Goal: Task Accomplishment & Management: Use online tool/utility

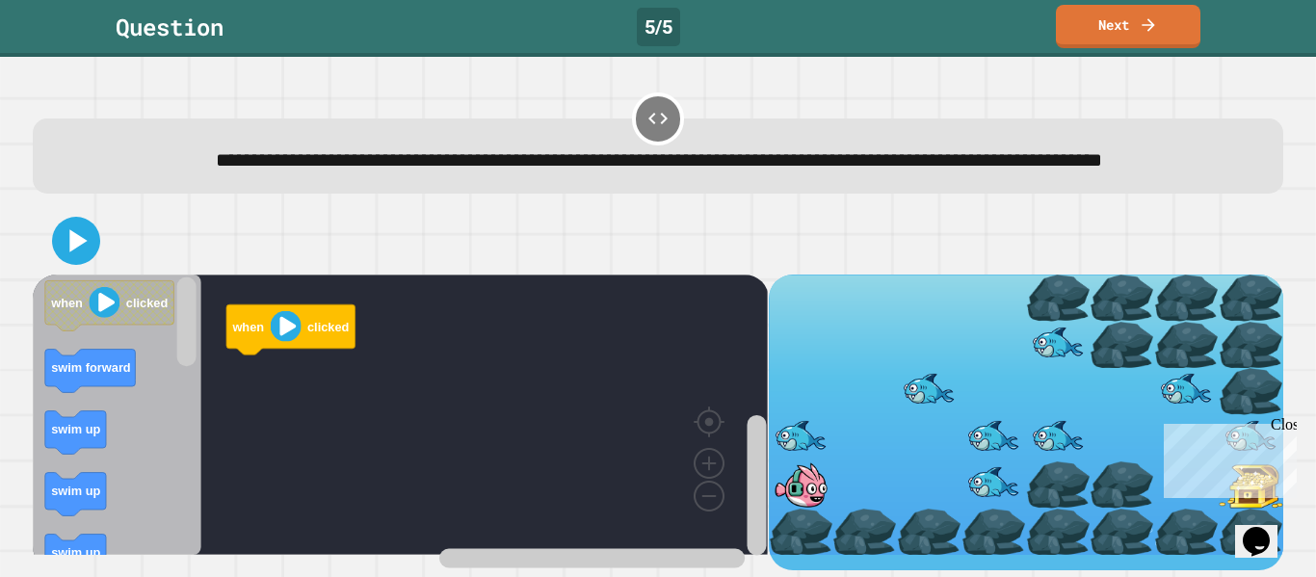
scroll to position [17, 0]
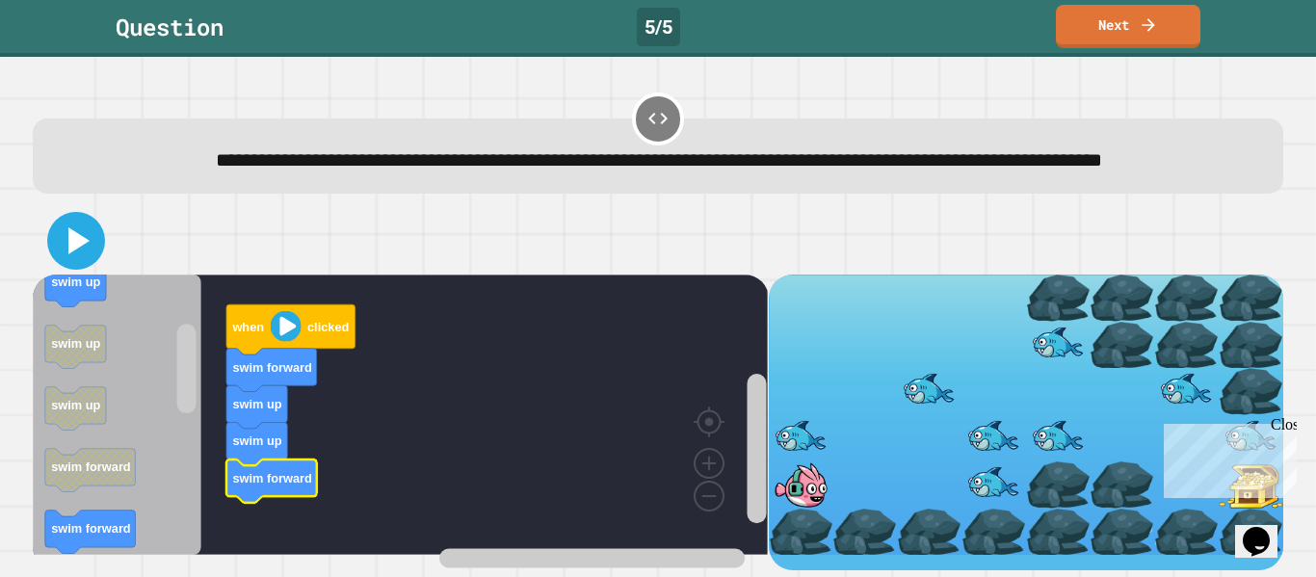
click at [58, 257] on icon at bounding box center [76, 241] width 46 height 46
click at [290, 338] on image "Blockly Workspace" at bounding box center [286, 326] width 31 height 31
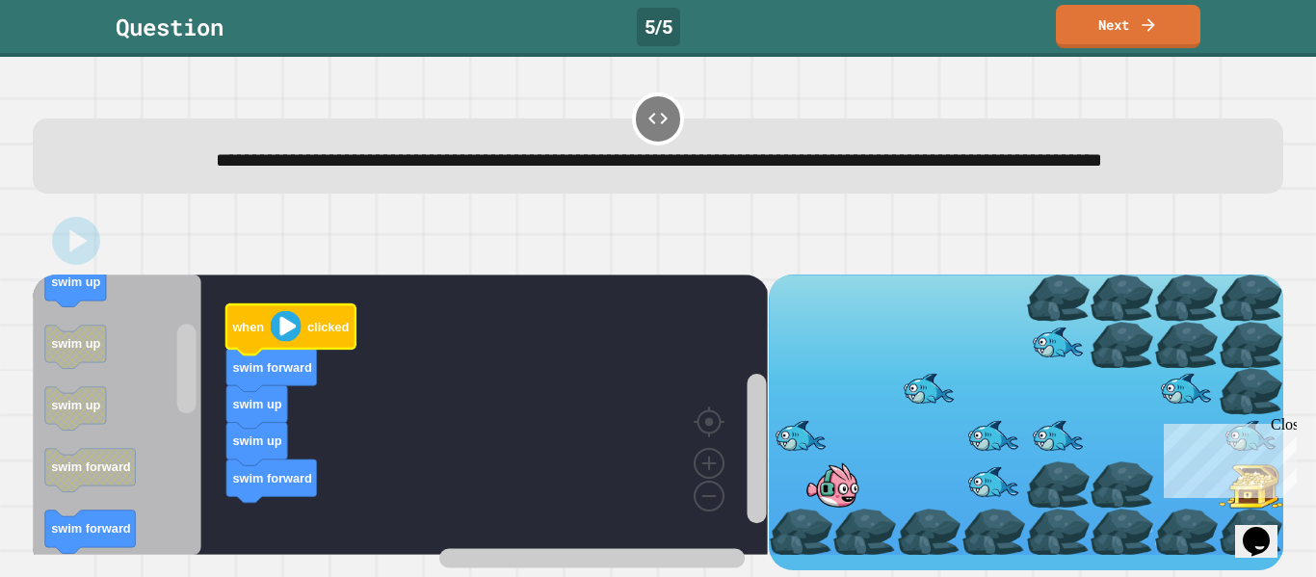
click at [290, 338] on image "Blockly Workspace" at bounding box center [286, 326] width 31 height 31
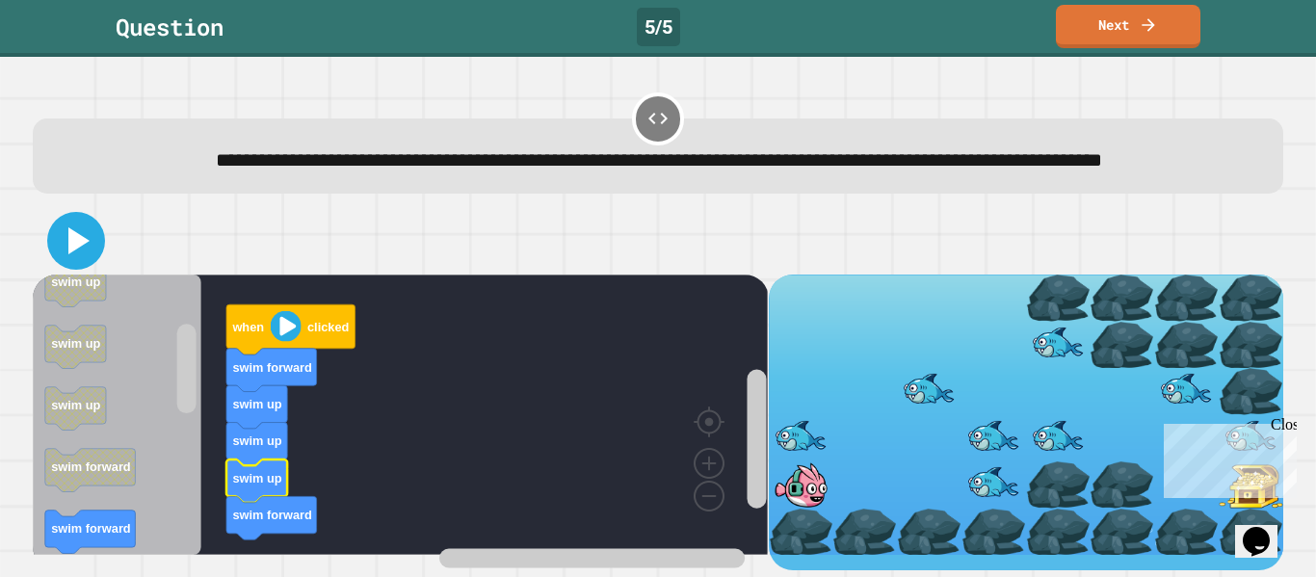
click at [58, 252] on icon at bounding box center [76, 241] width 46 height 46
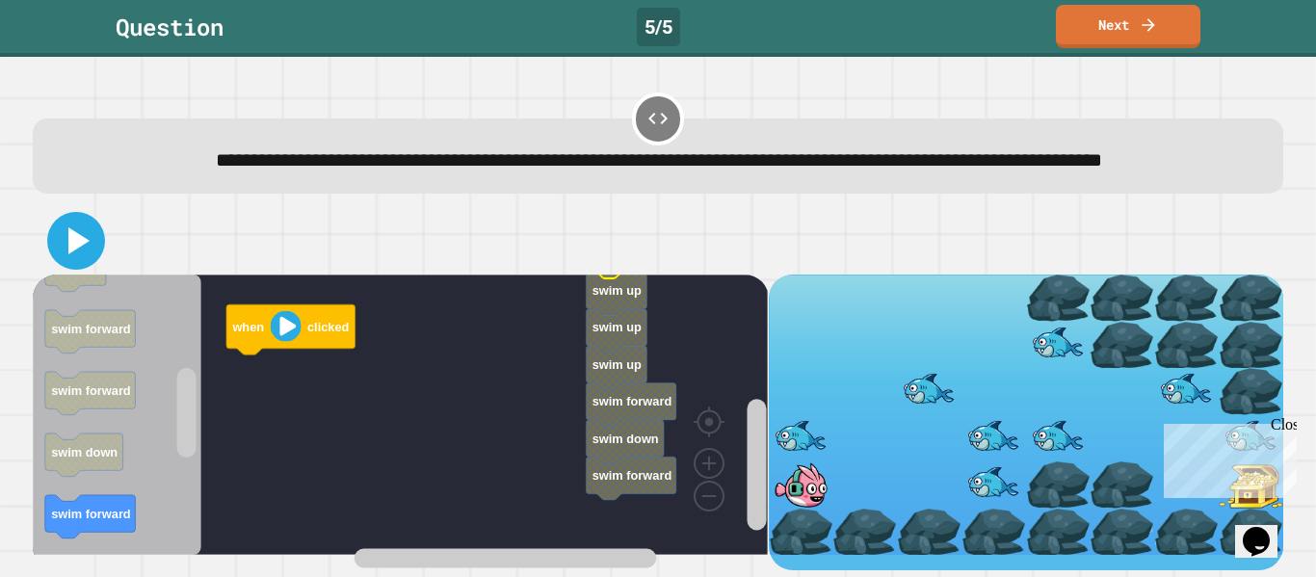
click at [92, 257] on icon at bounding box center [76, 241] width 46 height 46
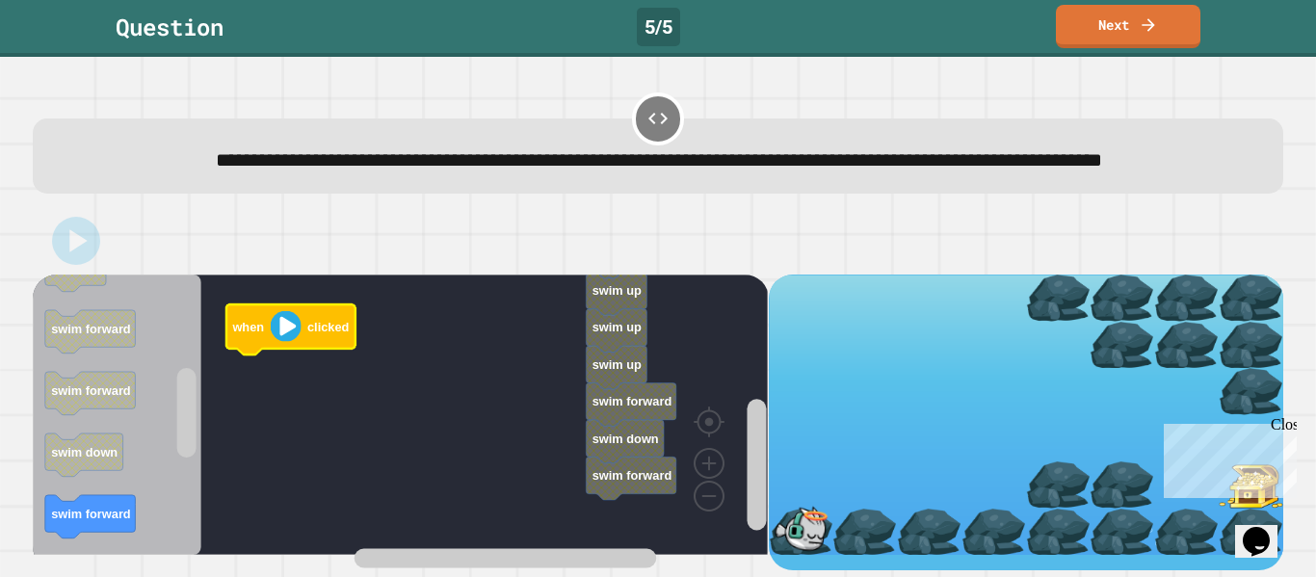
click at [286, 342] on image "Blockly Workspace" at bounding box center [286, 326] width 31 height 31
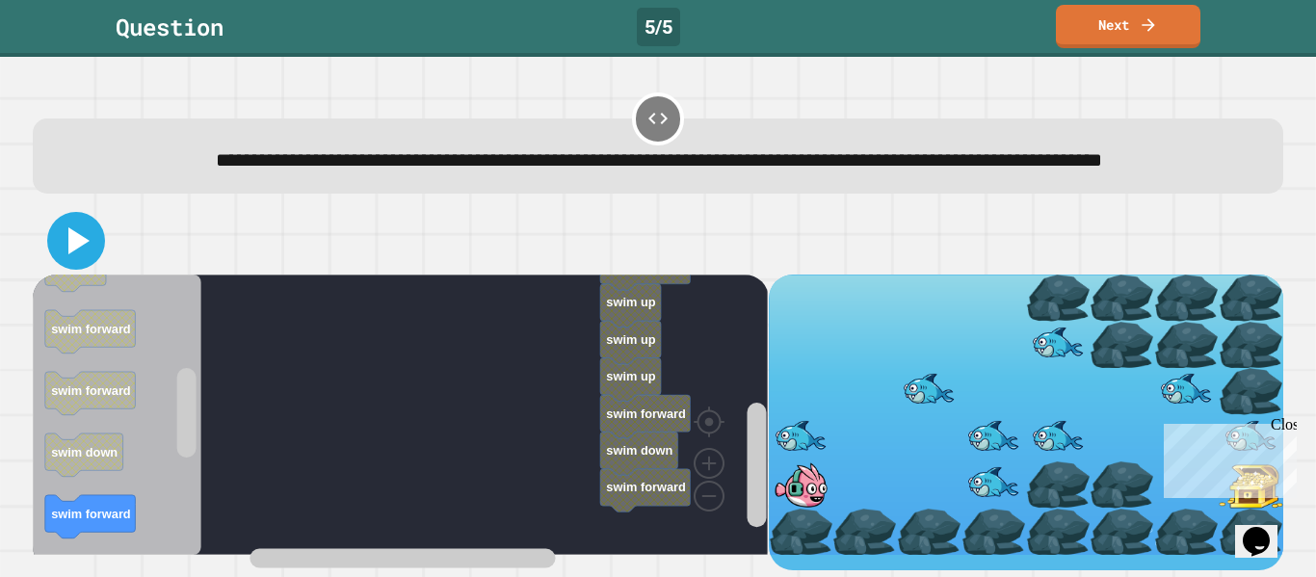
click at [77, 264] on icon at bounding box center [76, 241] width 46 height 46
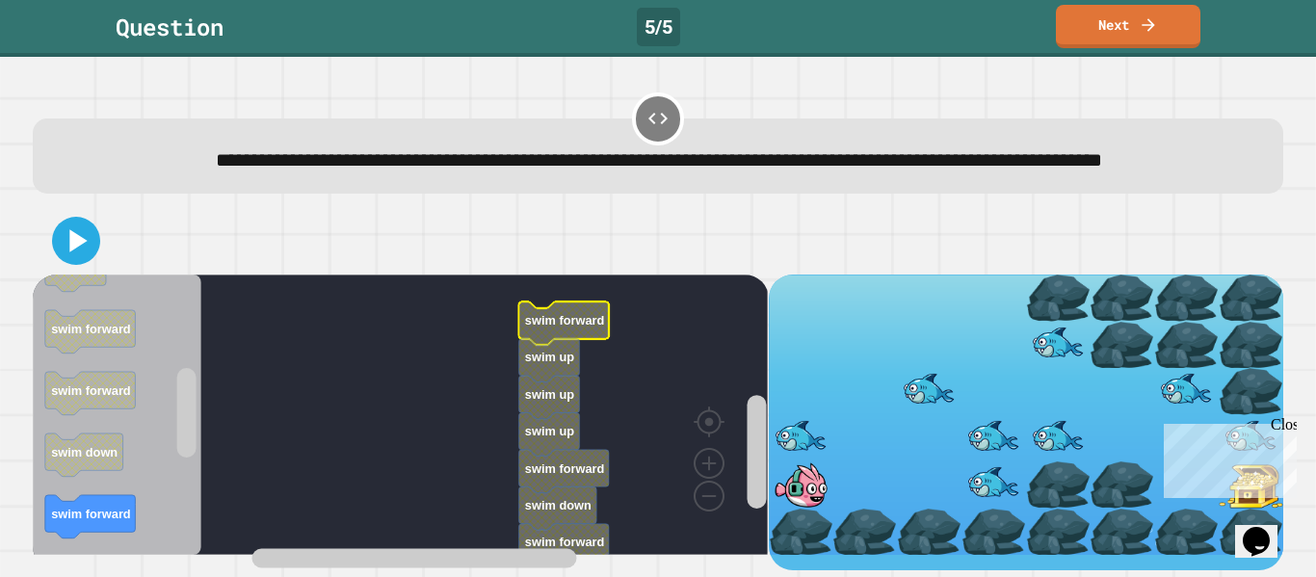
scroll to position [3, 0]
click at [647, 315] on rect "Blockly Workspace" at bounding box center [400, 415] width 735 height 280
click at [630, 373] on rect "Blockly Workspace" at bounding box center [400, 415] width 735 height 280
click at [77, 250] on icon at bounding box center [76, 241] width 46 height 46
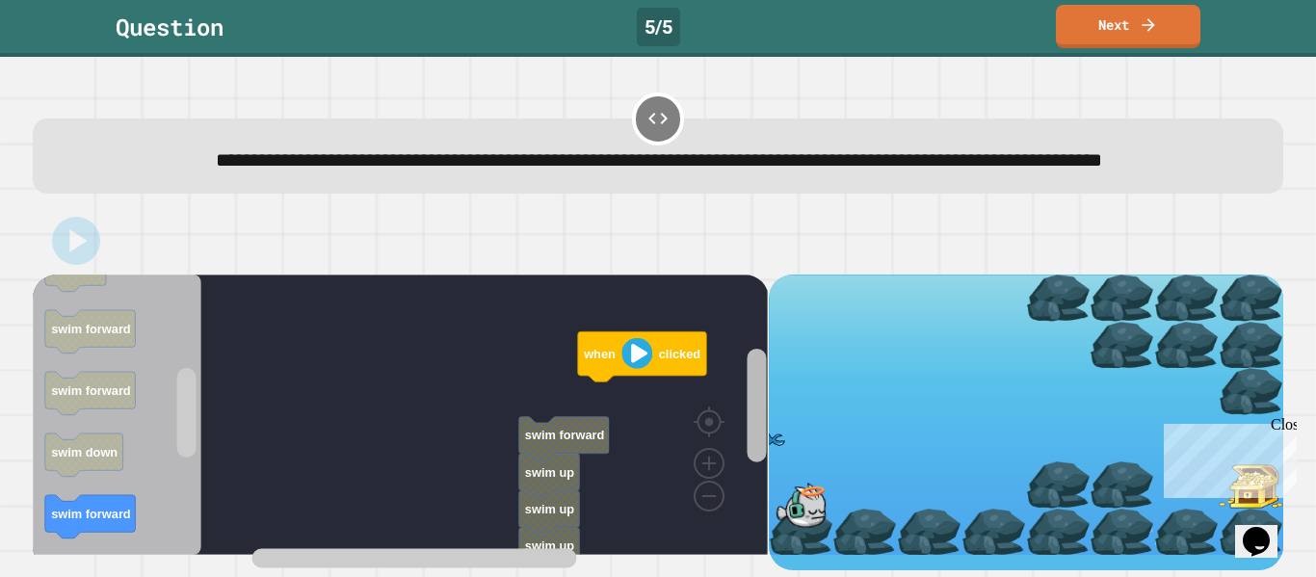
click at [751, 385] on rect "Blockly Workspace" at bounding box center [756, 406] width 19 height 114
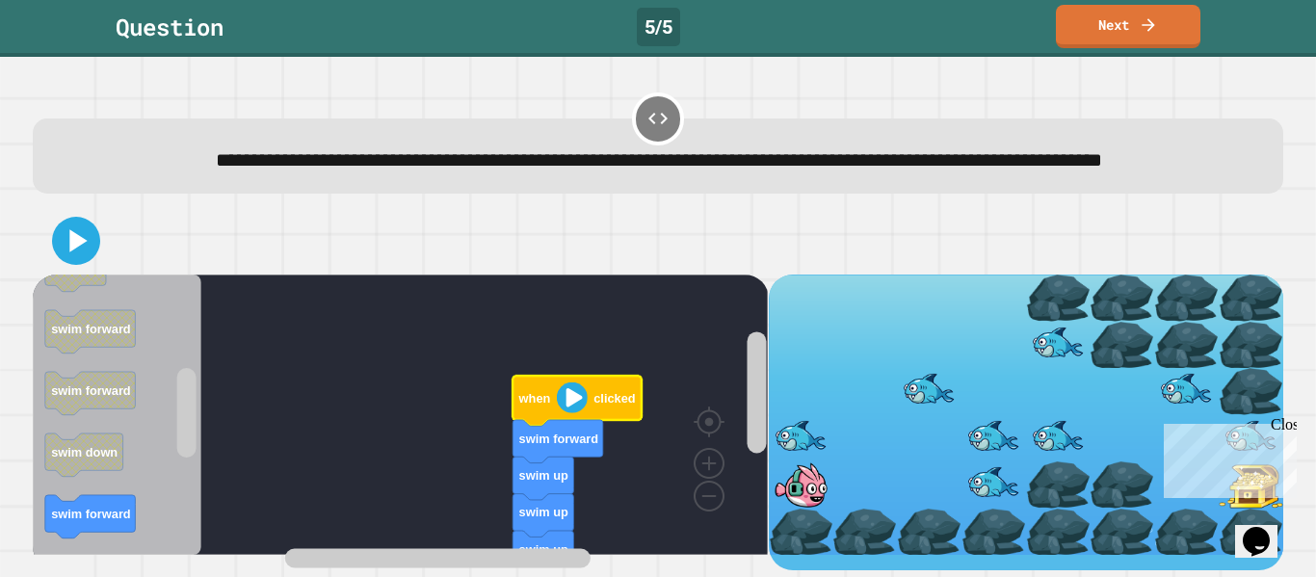
click at [83, 260] on icon at bounding box center [76, 241] width 39 height 39
click at [570, 413] on image "Blockly Workspace" at bounding box center [572, 397] width 31 height 31
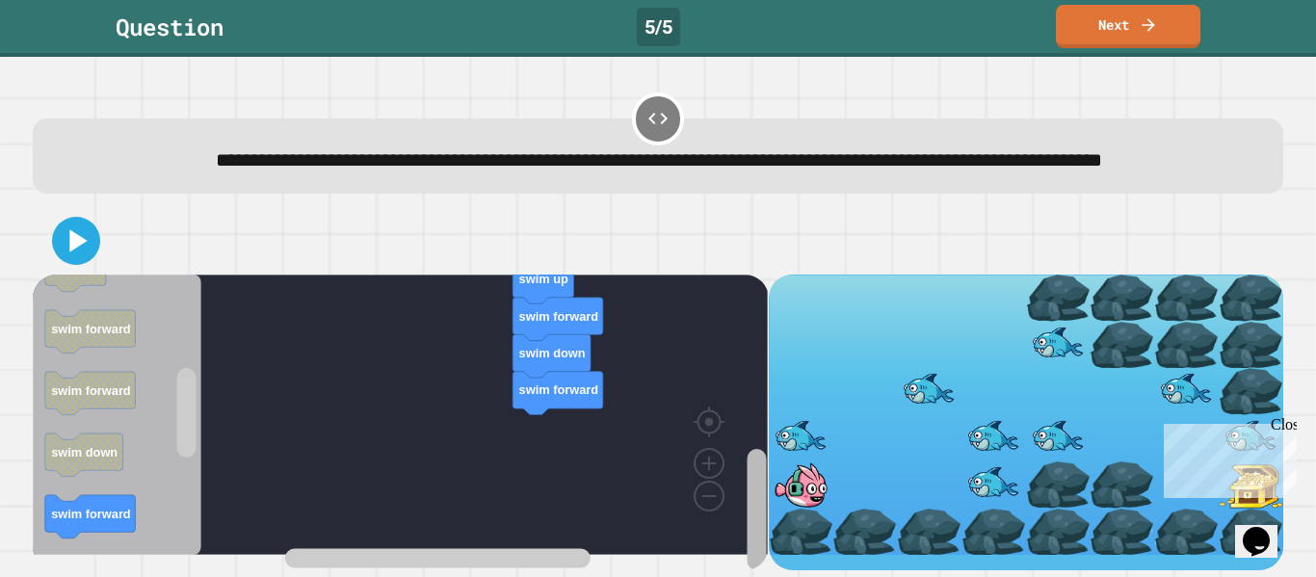
click at [724, 529] on div "when clicked swim forward swim up swim up swim up swim forward swim down swim f…" at bounding box center [400, 423] width 735 height 296
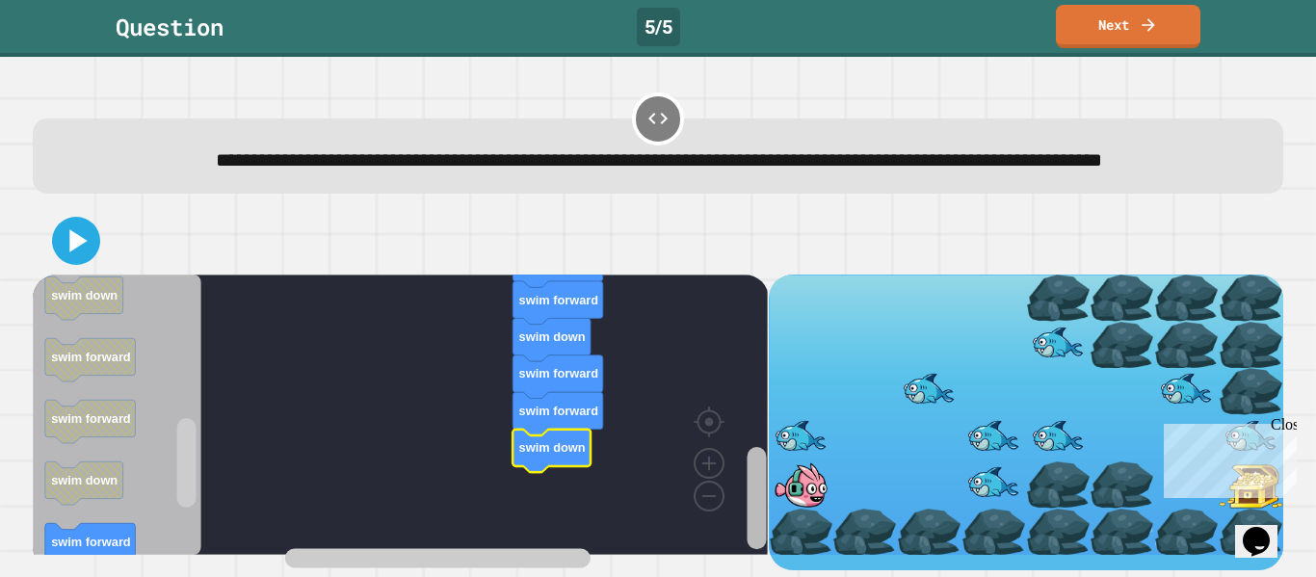
click at [750, 511] on rect "Blockly Workspace" at bounding box center [756, 498] width 19 height 102
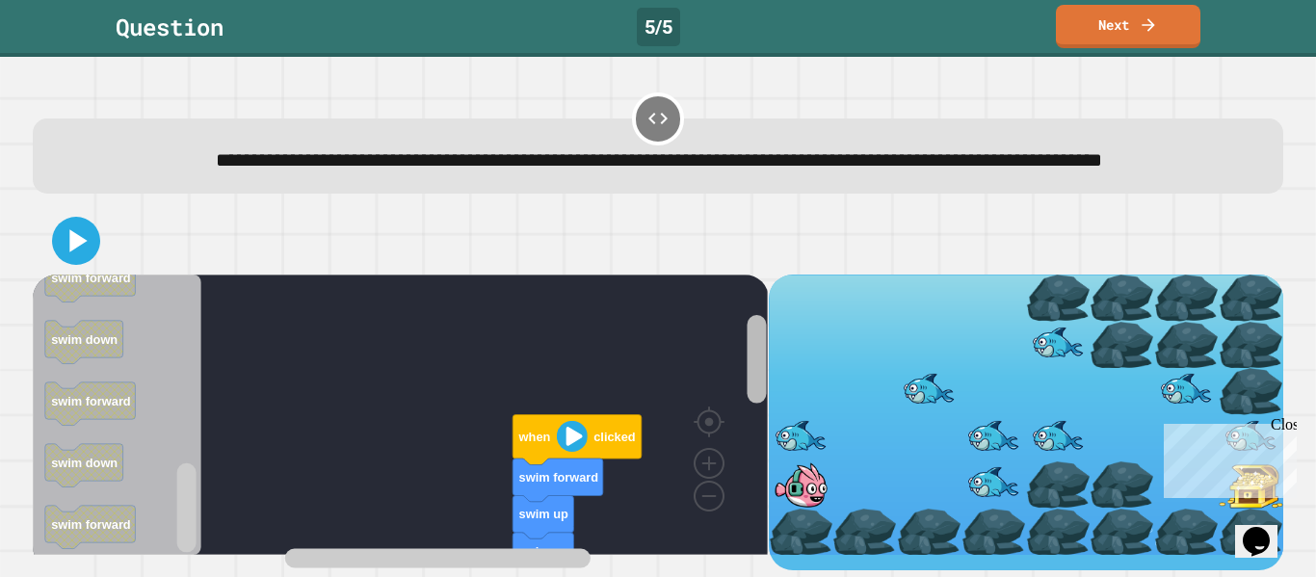
click at [747, 296] on div "when clicked swim forward swim up swim up swim up swim forward swim forward swi…" at bounding box center [658, 388] width 1251 height 363
click at [86, 251] on icon at bounding box center [77, 240] width 17 height 22
click at [557, 452] on image "Blockly Workspace" at bounding box center [572, 436] width 31 height 31
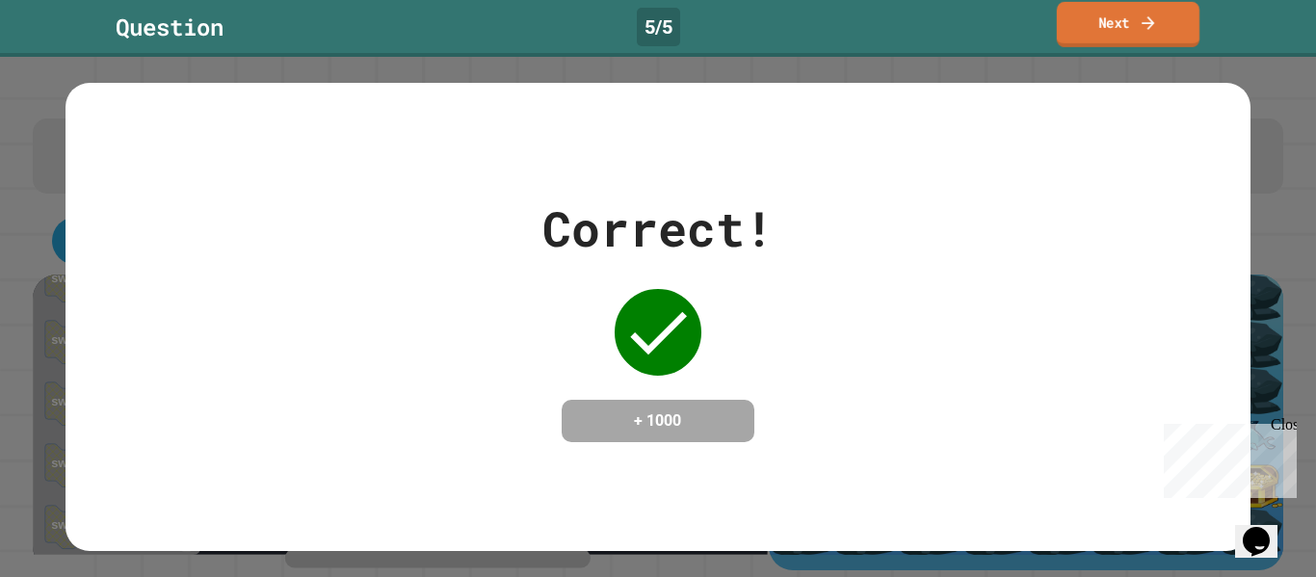
click at [1137, 22] on link "Next" at bounding box center [1128, 24] width 143 height 45
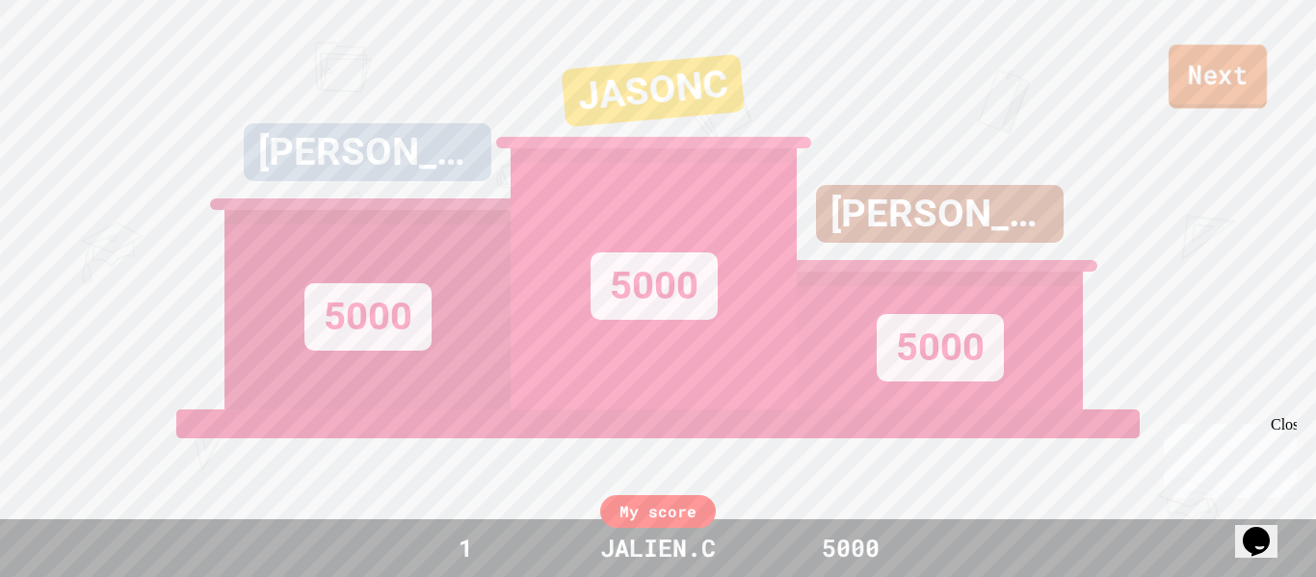
click at [1196, 61] on link "Next" at bounding box center [1218, 76] width 98 height 64
